Goal: Information Seeking & Learning: Learn about a topic

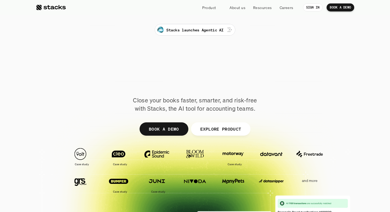
click at [218, 34] on link "Stacks launches Agentic AI" at bounding box center [195, 30] width 80 height 12
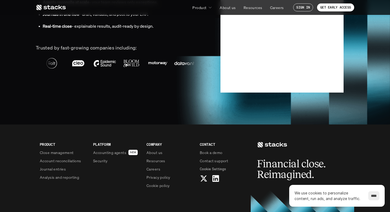
scroll to position [1235, 0]
click at [123, 154] on p "Accounting agents" at bounding box center [109, 153] width 33 height 6
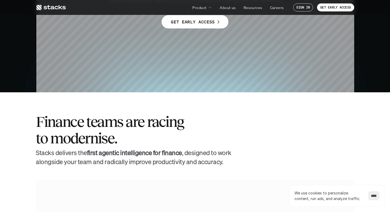
scroll to position [0, 0]
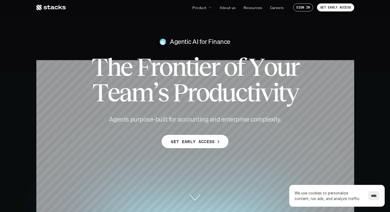
click at [55, 6] on use at bounding box center [50, 7] width 29 height 5
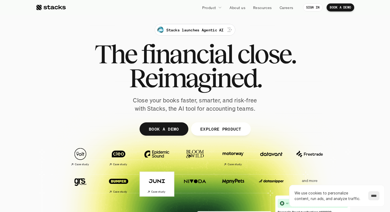
click at [157, 178] on img at bounding box center [157, 180] width 30 height 21
